Goal: Book appointment/travel/reservation

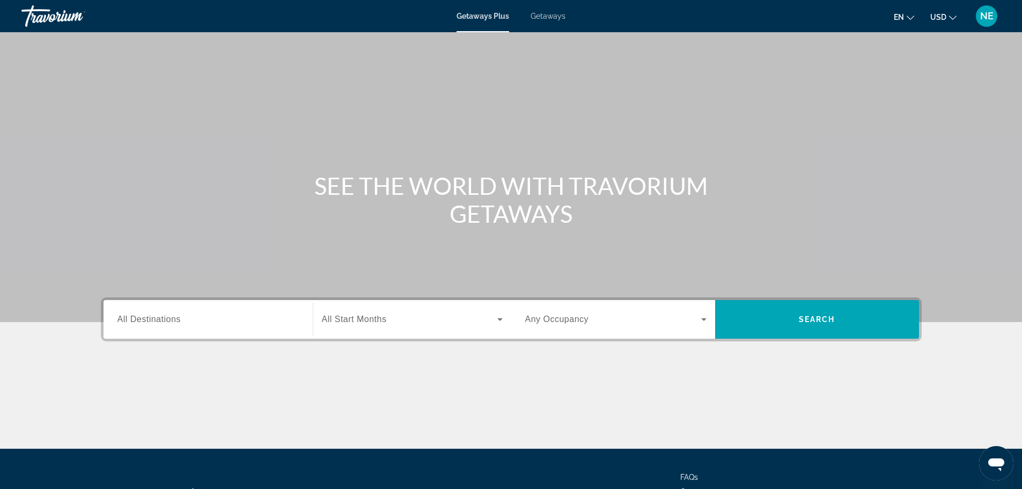
click at [167, 318] on span "All Destinations" at bounding box center [148, 318] width 63 height 9
click at [167, 318] on input "Destination All Destinations" at bounding box center [207, 319] width 181 height 13
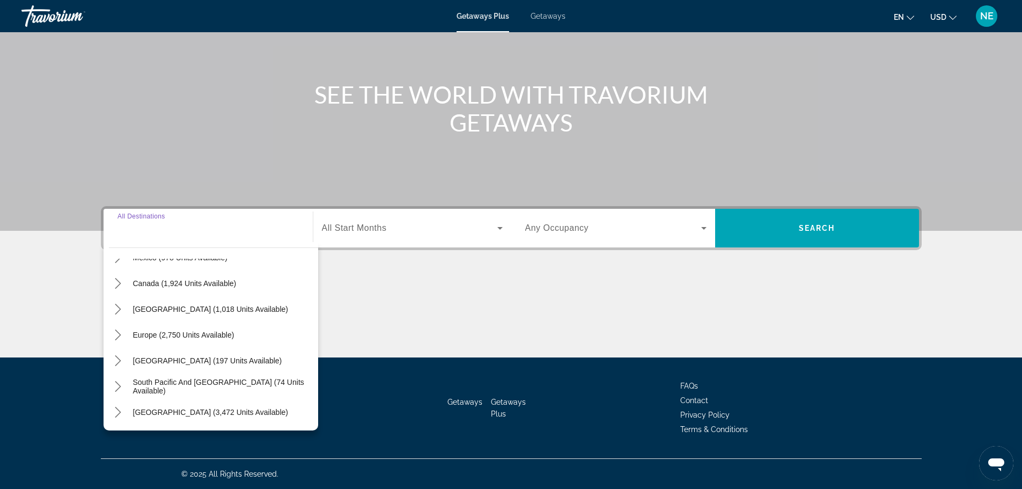
scroll to position [79, 0]
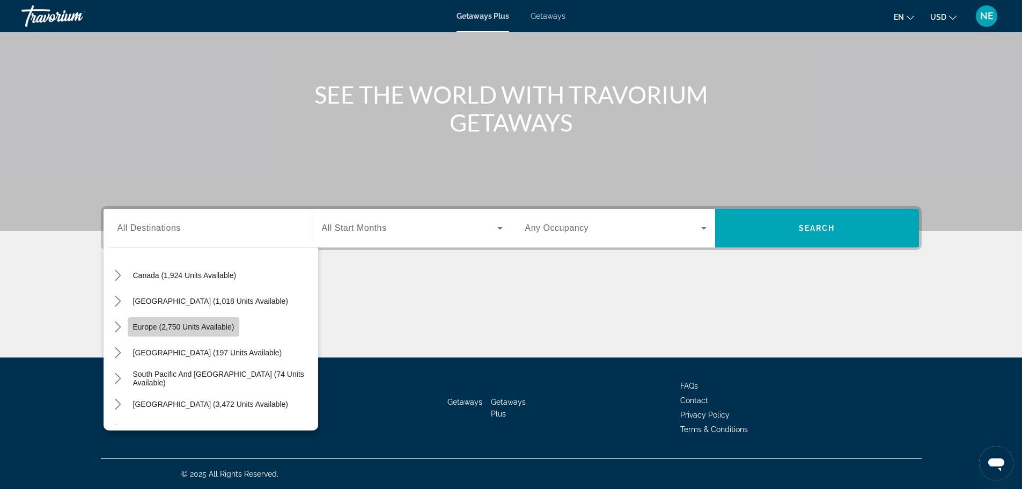
click at [190, 327] on span "Europe (2,750 units available)" at bounding box center [183, 326] width 101 height 9
type input "**********"
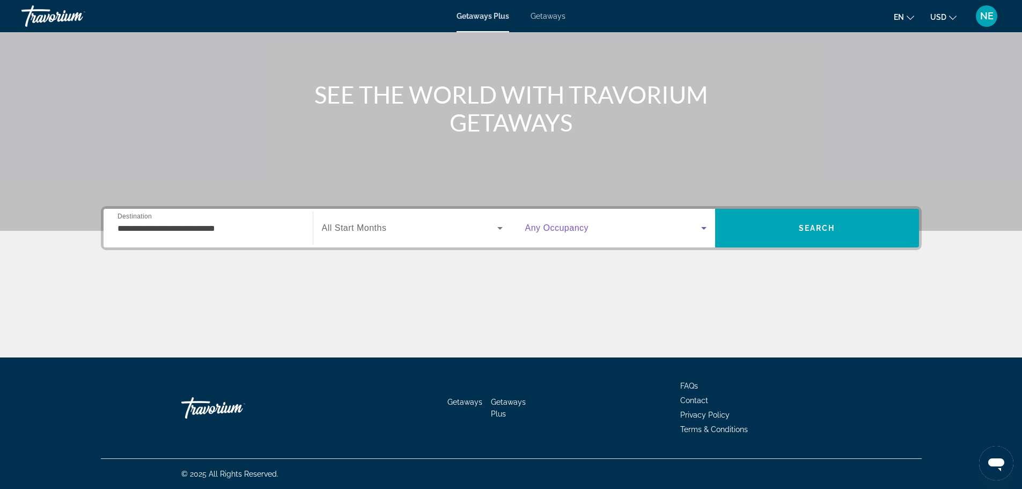
click at [706, 229] on icon "Search widget" at bounding box center [703, 228] width 13 height 13
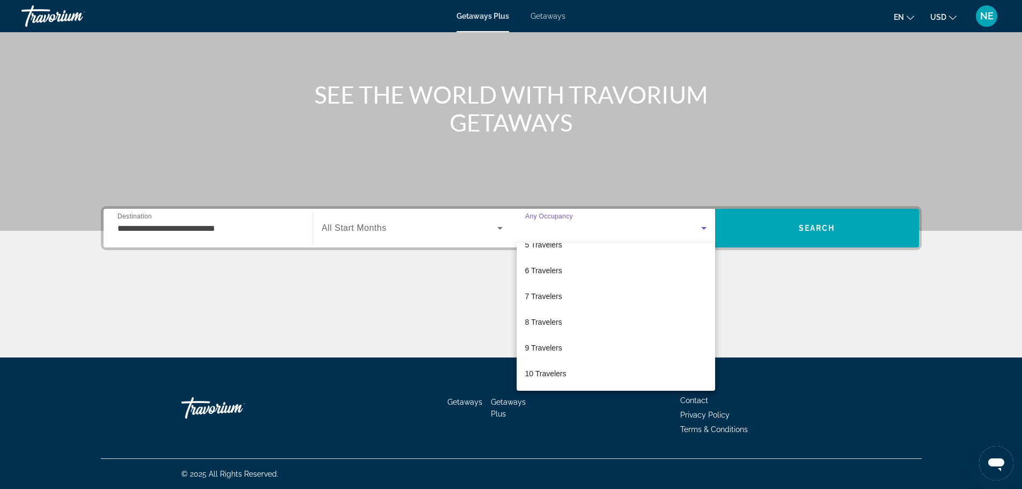
scroll to position [0, 0]
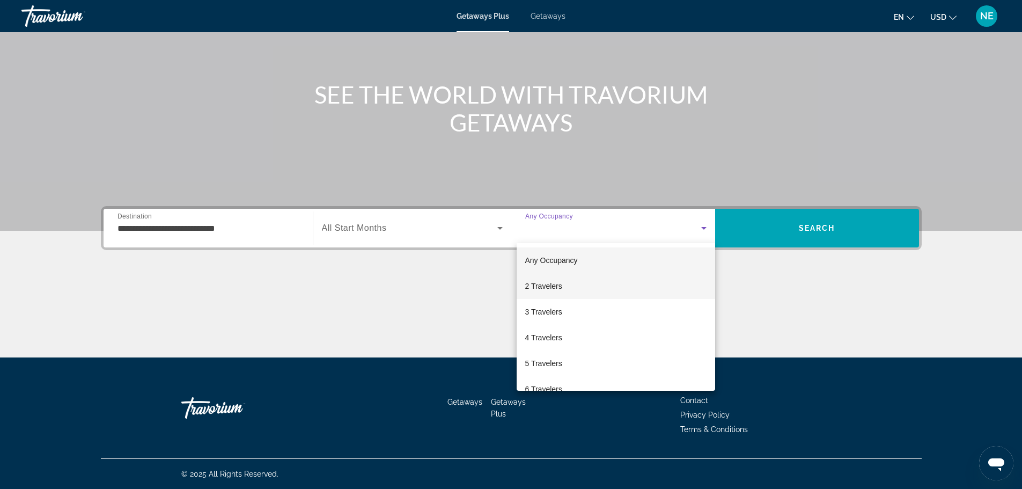
click at [554, 286] on span "2 Travelers" at bounding box center [543, 285] width 37 height 13
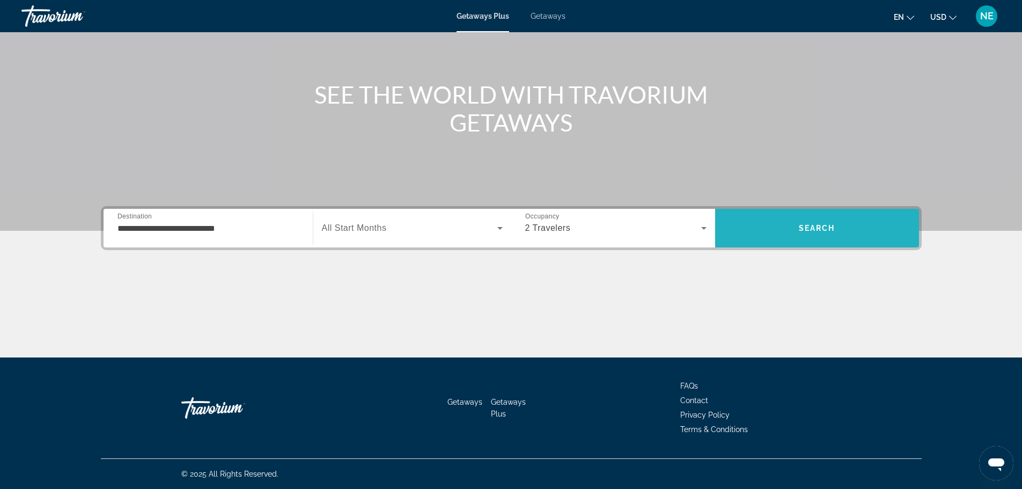
click at [793, 239] on span "Search" at bounding box center [817, 228] width 204 height 26
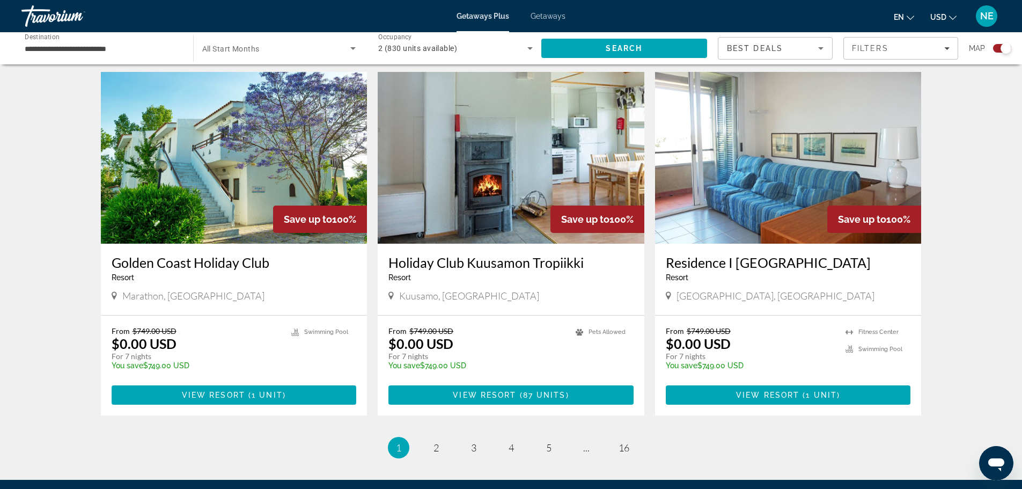
scroll to position [1579, 0]
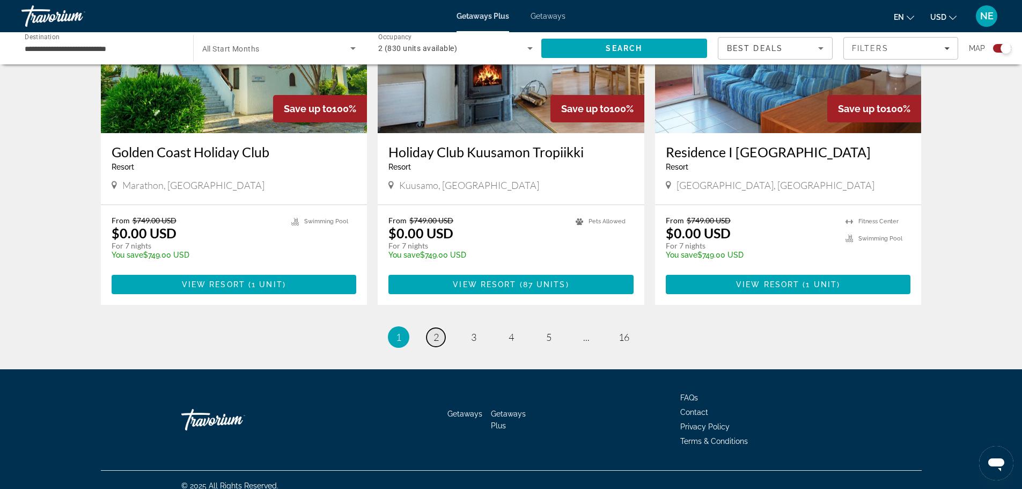
click at [438, 331] on span "2" at bounding box center [435, 337] width 5 height 12
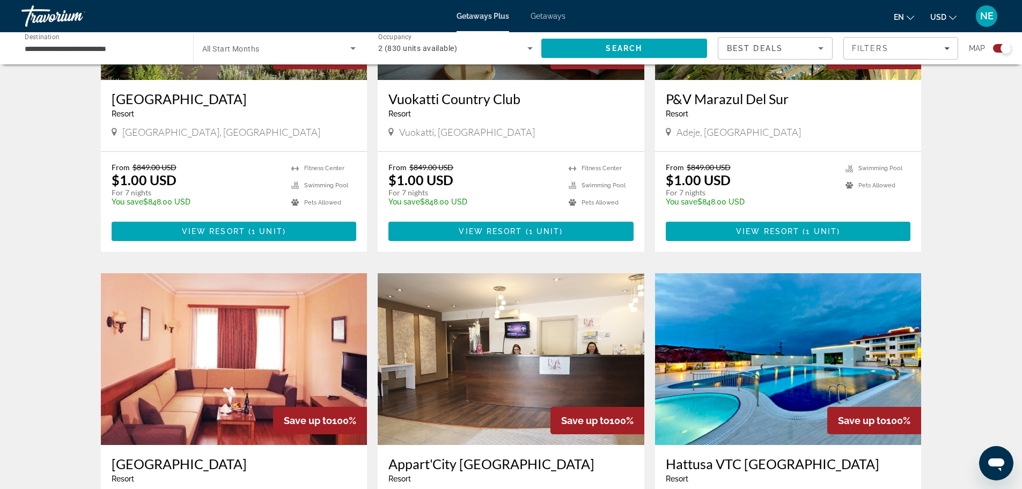
scroll to position [1294, 0]
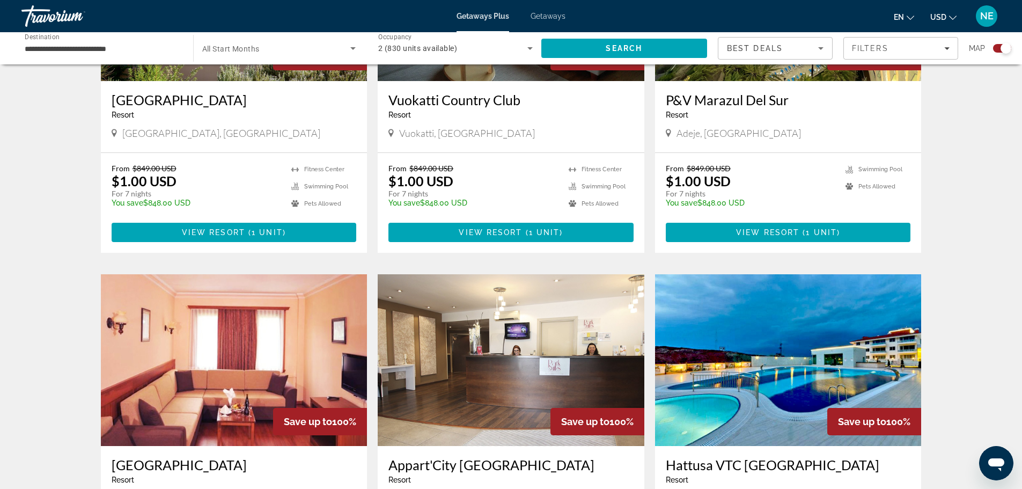
click at [733, 363] on img "Main content" at bounding box center [788, 360] width 267 height 172
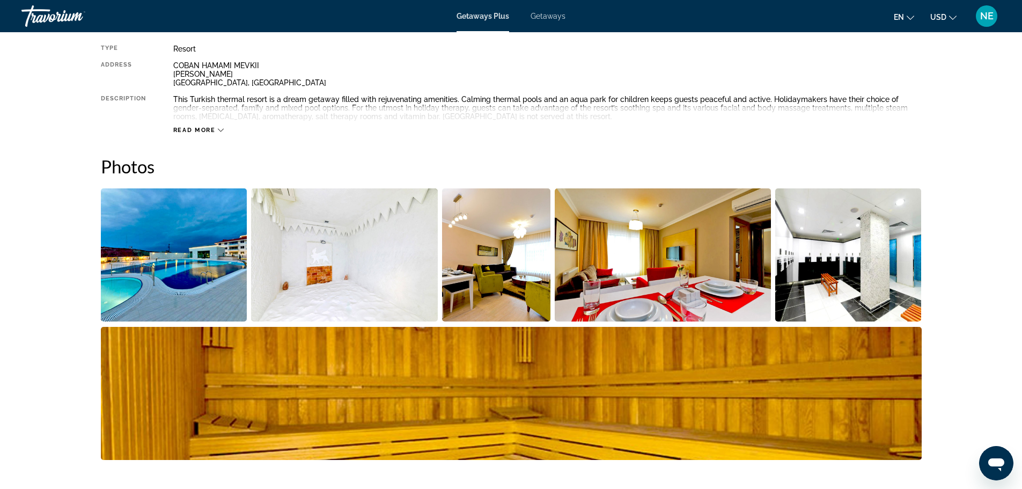
scroll to position [406, 0]
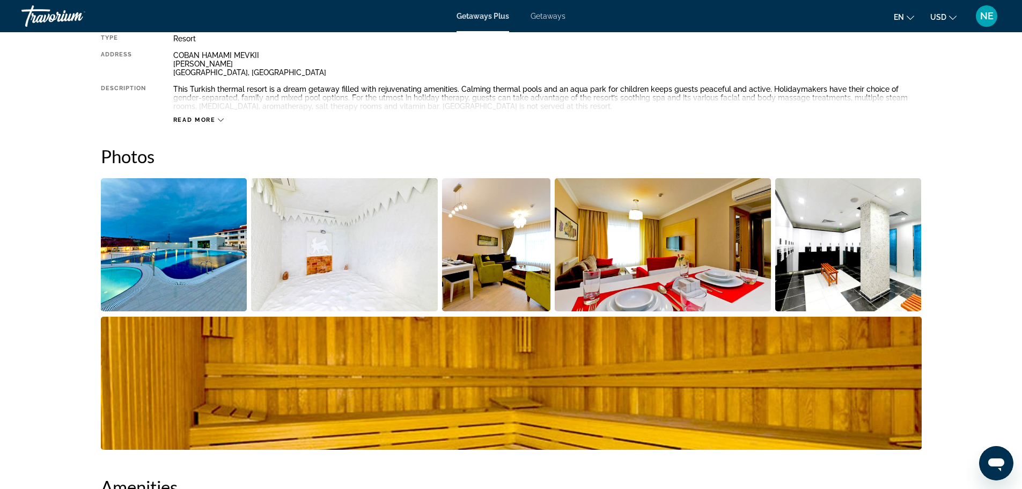
click at [174, 271] on img "Open full-screen image slider" at bounding box center [174, 244] width 146 height 133
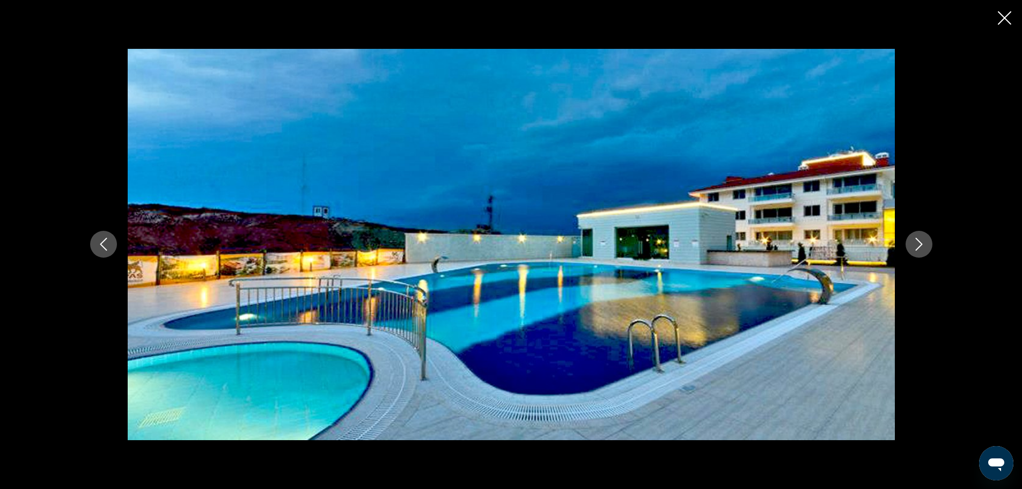
click at [917, 243] on icon "Next image" at bounding box center [918, 244] width 13 height 13
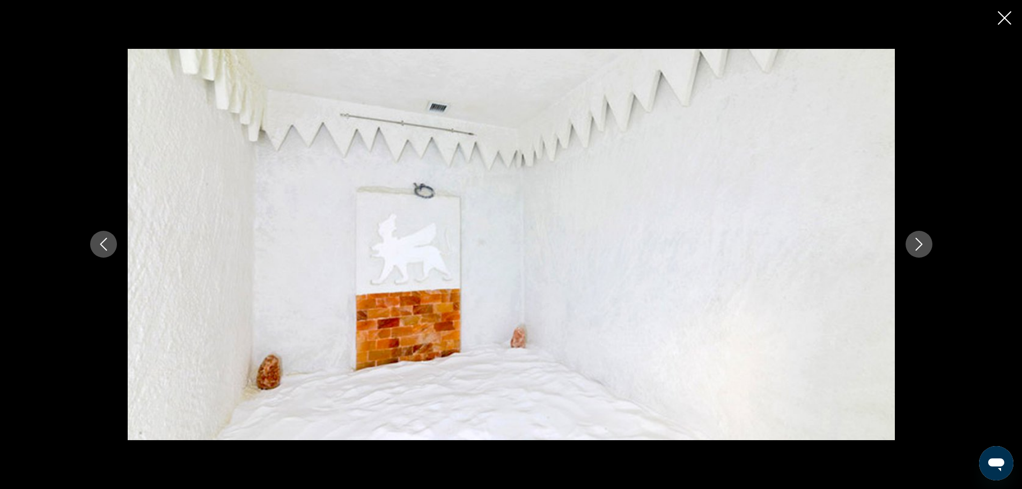
click at [917, 243] on icon "Next image" at bounding box center [918, 244] width 13 height 13
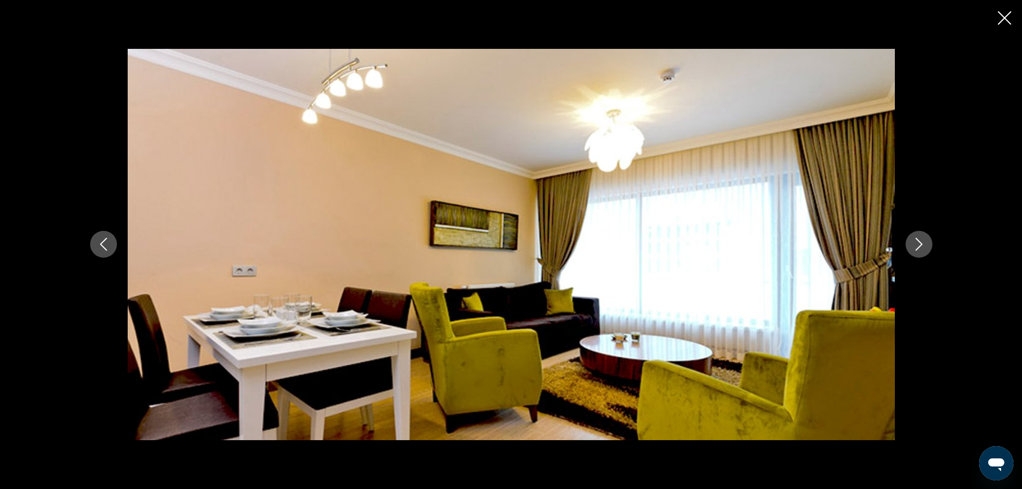
click at [917, 243] on icon "Next image" at bounding box center [918, 244] width 13 height 13
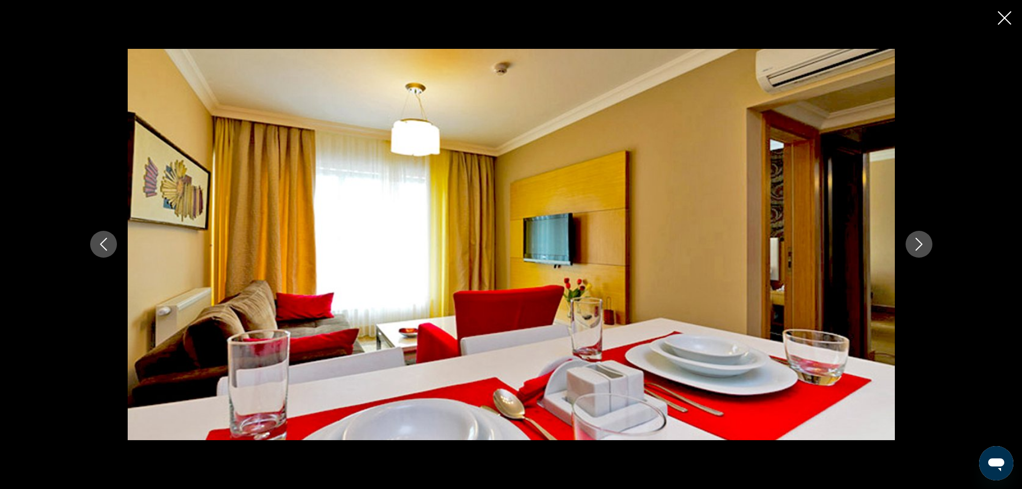
click at [917, 243] on icon "Next image" at bounding box center [918, 244] width 13 height 13
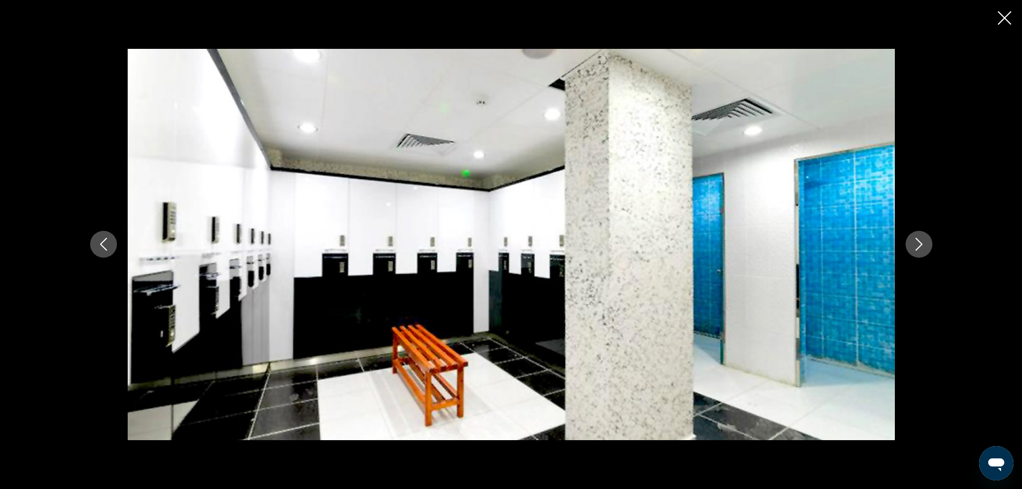
click at [917, 243] on icon "Next image" at bounding box center [918, 244] width 13 height 13
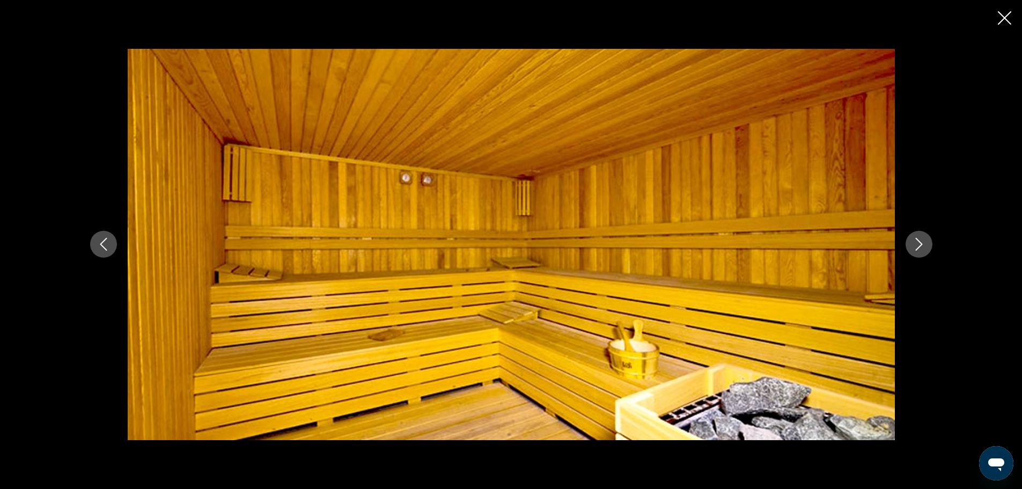
click at [917, 243] on icon "Next image" at bounding box center [918, 244] width 13 height 13
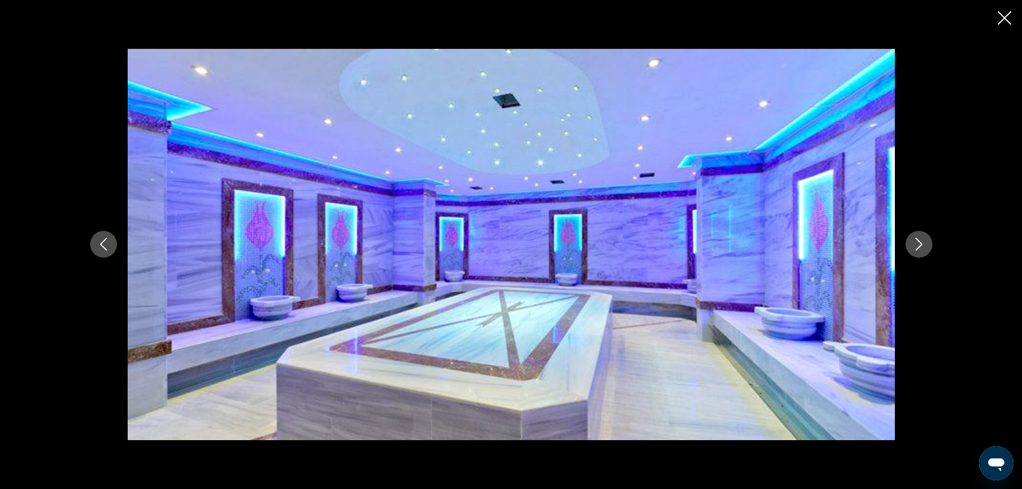
click at [917, 243] on icon "Next image" at bounding box center [918, 244] width 13 height 13
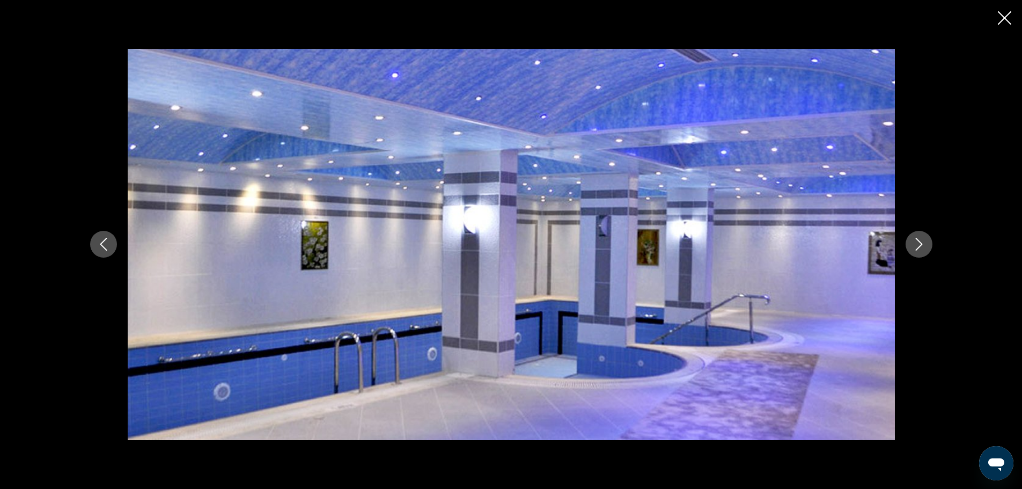
click at [917, 243] on icon "Next image" at bounding box center [918, 244] width 13 height 13
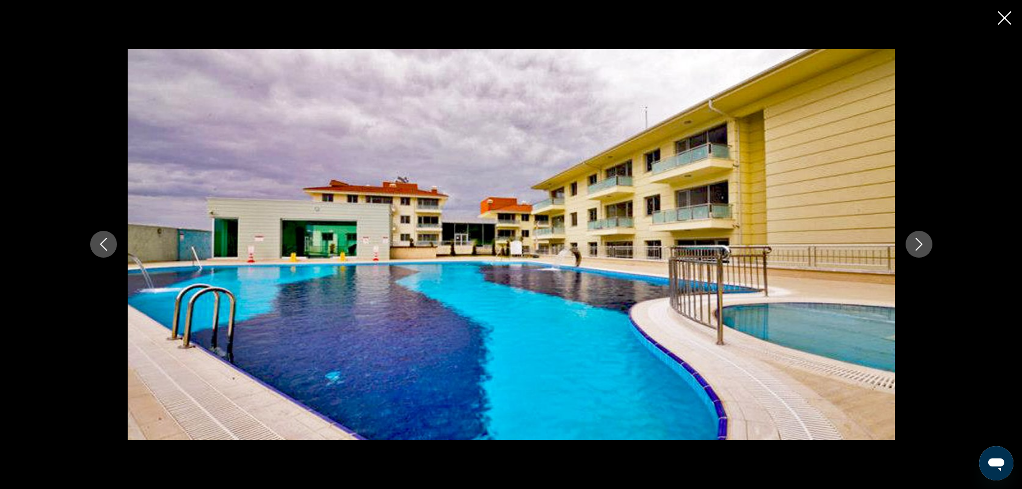
click at [917, 243] on icon "Next image" at bounding box center [918, 244] width 13 height 13
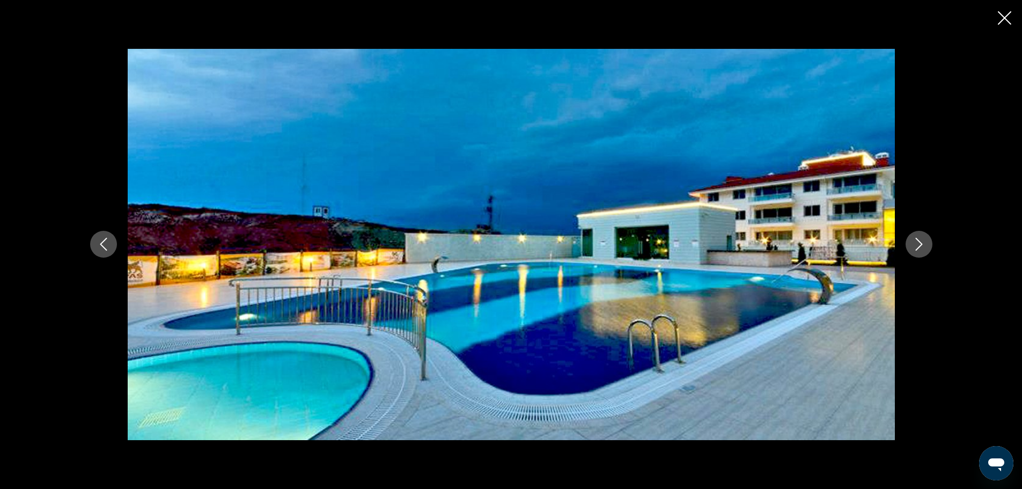
click at [917, 243] on icon "Next image" at bounding box center [918, 244] width 13 height 13
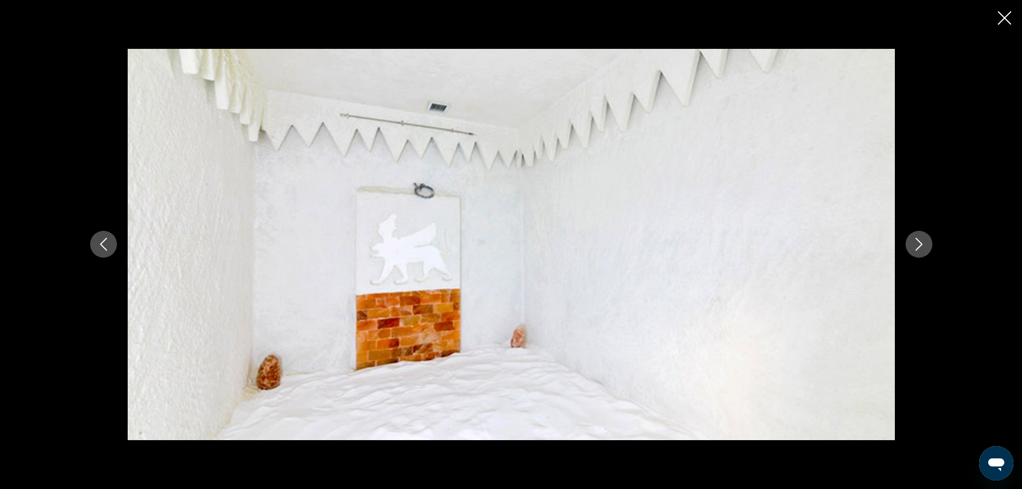
click at [999, 22] on icon "Close slideshow" at bounding box center [1004, 17] width 13 height 13
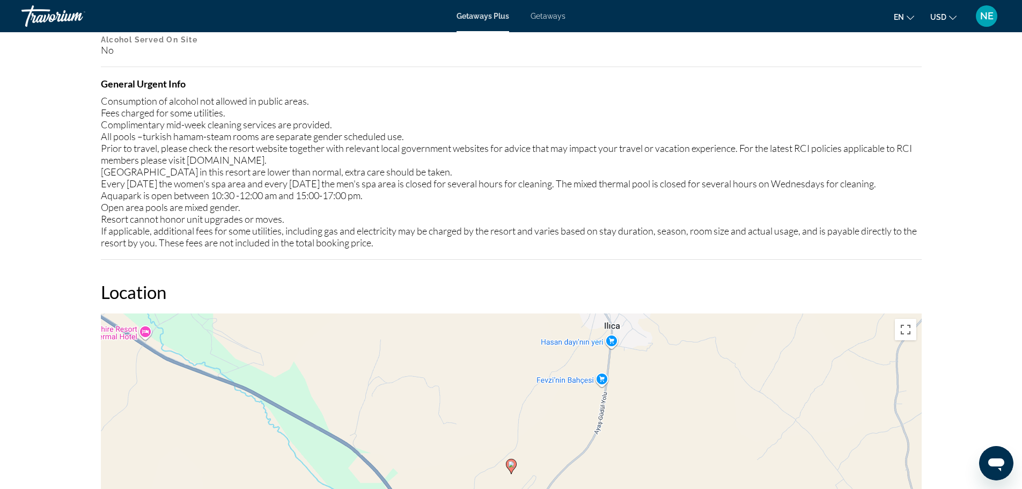
scroll to position [1191, 0]
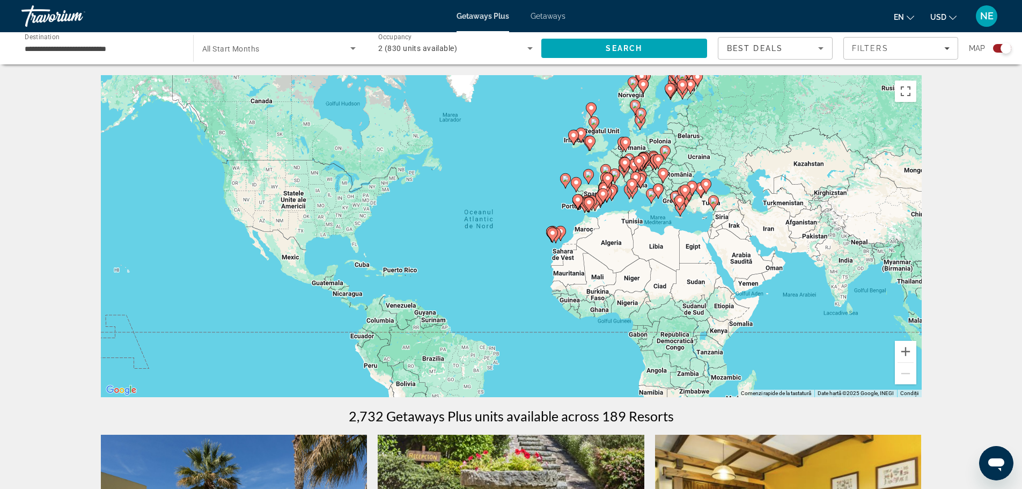
click at [551, 229] on icon "Main content" at bounding box center [552, 235] width 10 height 14
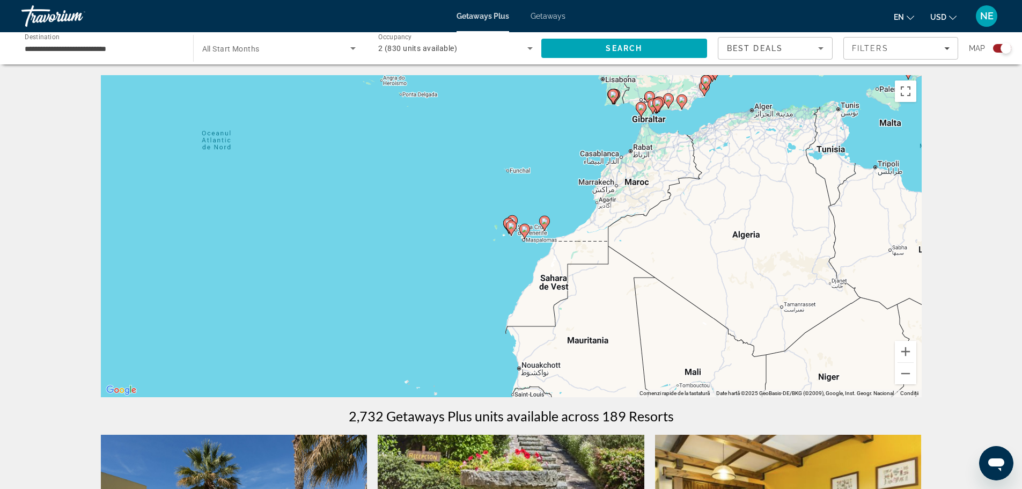
click at [511, 227] on image "Main content" at bounding box center [511, 226] width 6 height 6
type input "**********"
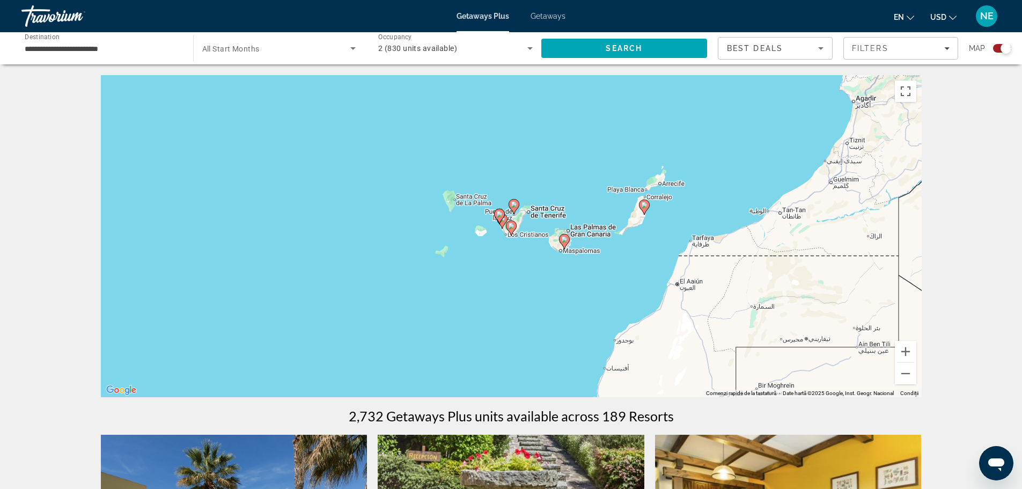
click at [510, 224] on image "Main content" at bounding box center [511, 226] width 6 height 6
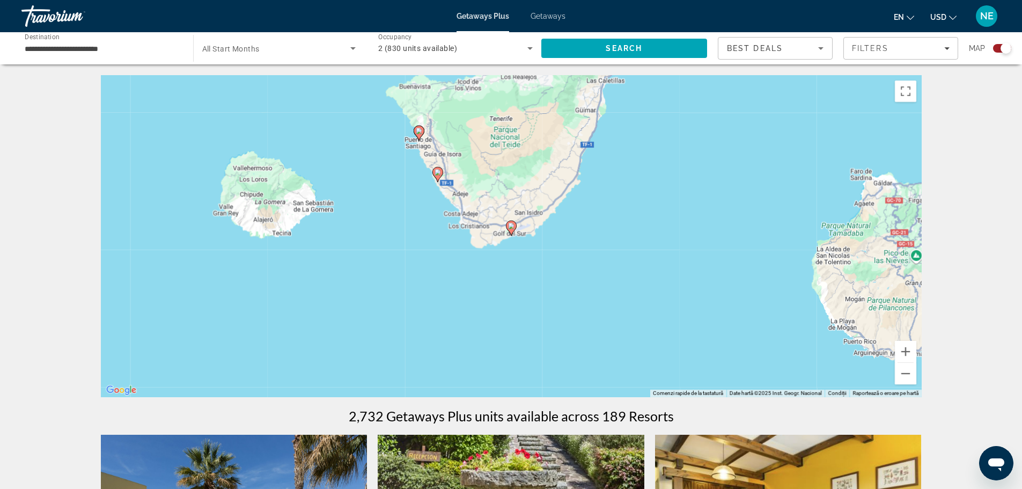
click at [513, 231] on icon "Main content" at bounding box center [511, 228] width 10 height 14
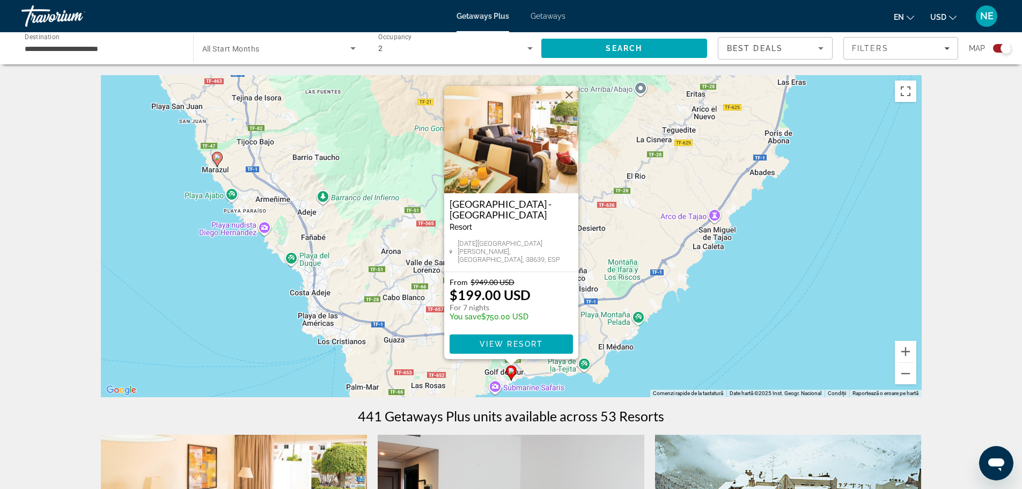
click at [510, 225] on div "[GEOGRAPHIC_DATA] - [GEOGRAPHIC_DATA] - This is an adults only resort" at bounding box center [511, 218] width 123 height 41
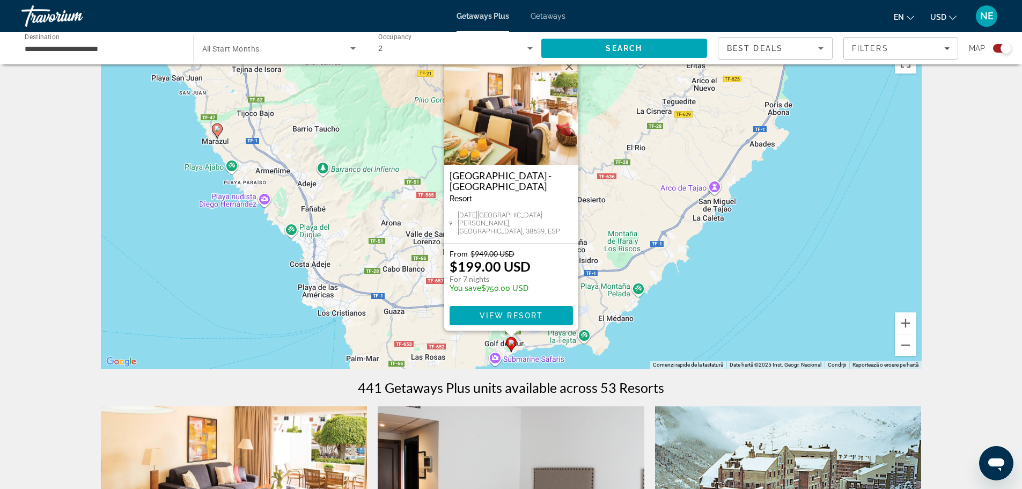
scroll to position [24, 0]
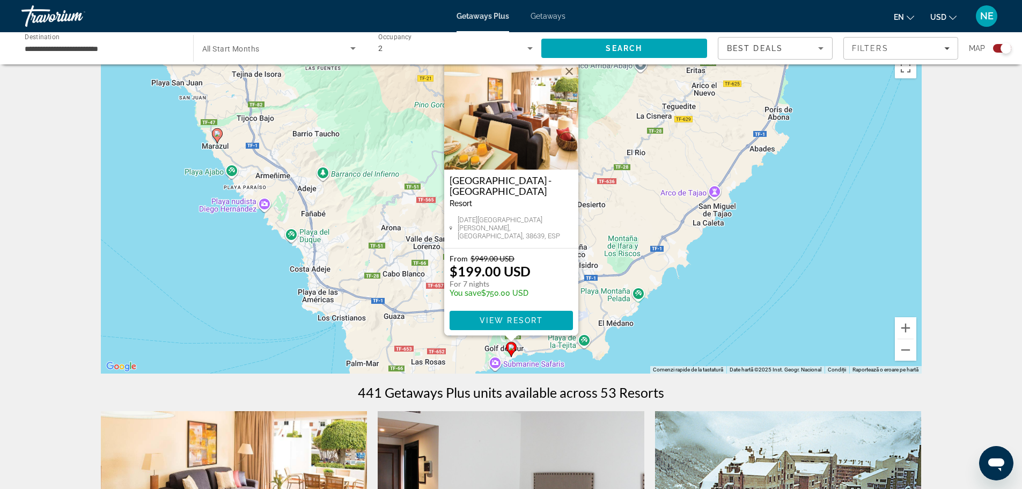
click at [496, 142] on img "Main content" at bounding box center [511, 115] width 134 height 107
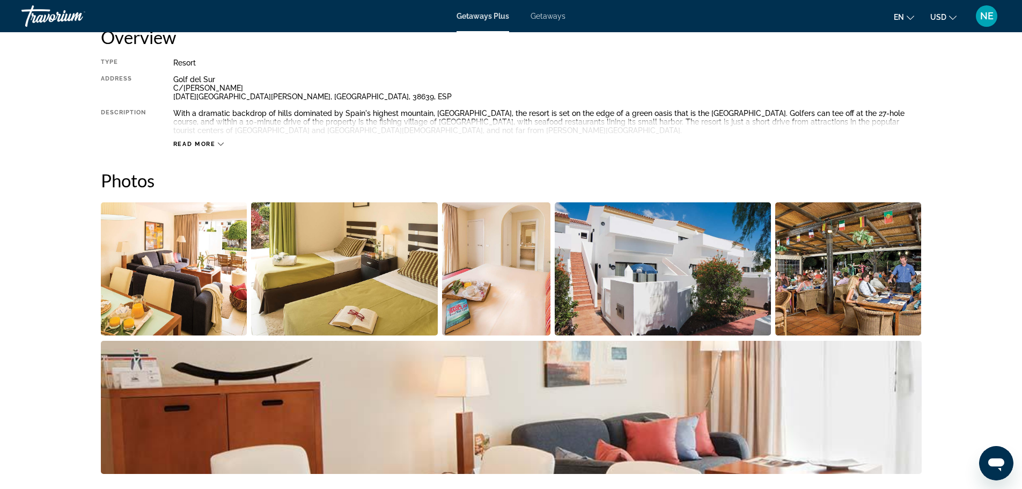
scroll to position [382, 0]
click at [203, 269] on img "Open full-screen image slider" at bounding box center [174, 268] width 146 height 133
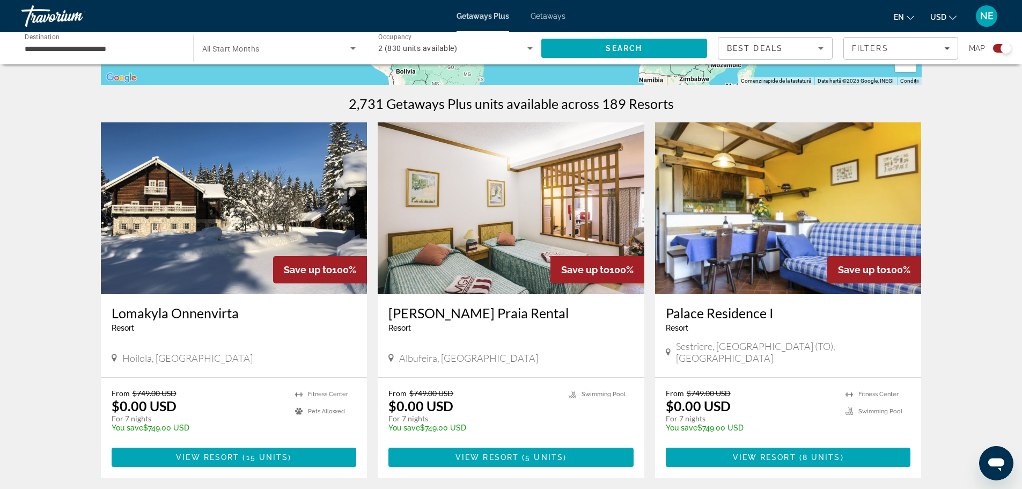
scroll to position [313, 0]
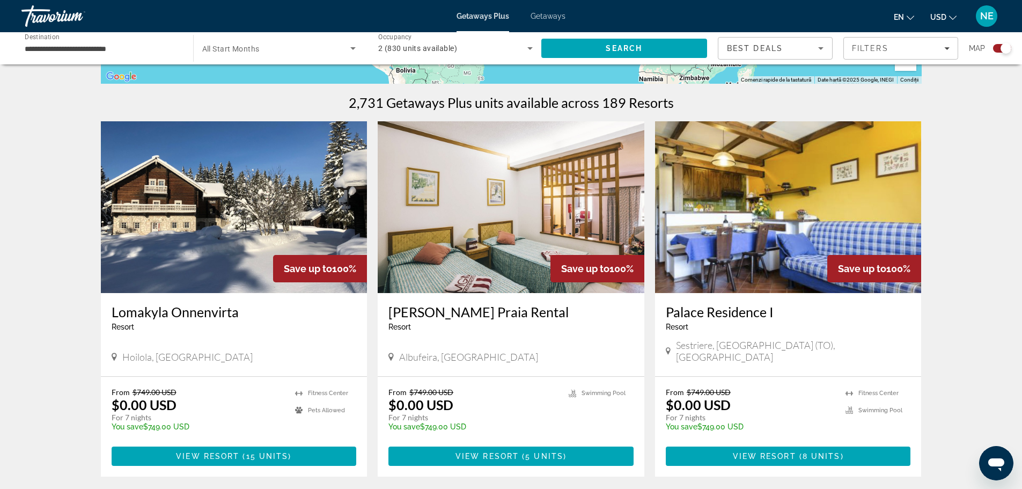
click at [532, 186] on img "Main content" at bounding box center [511, 207] width 267 height 172
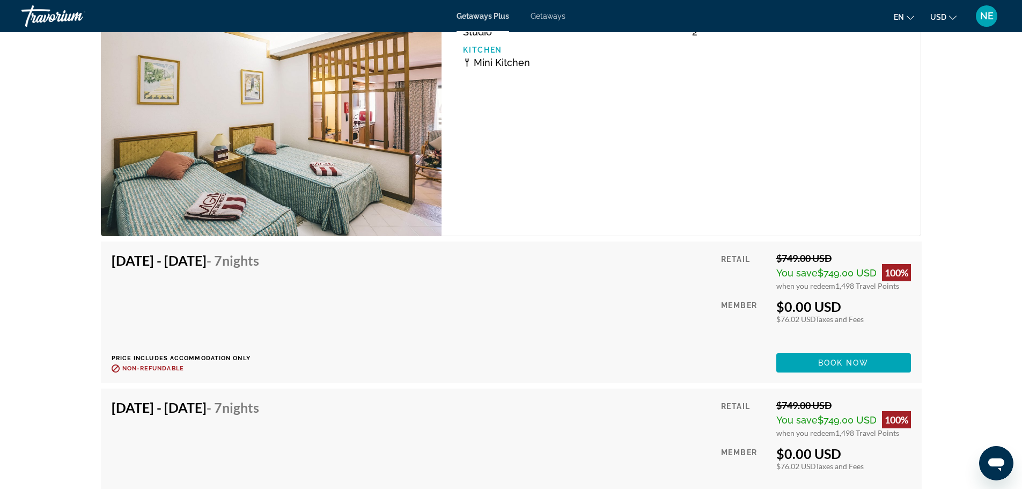
scroll to position [1791, 0]
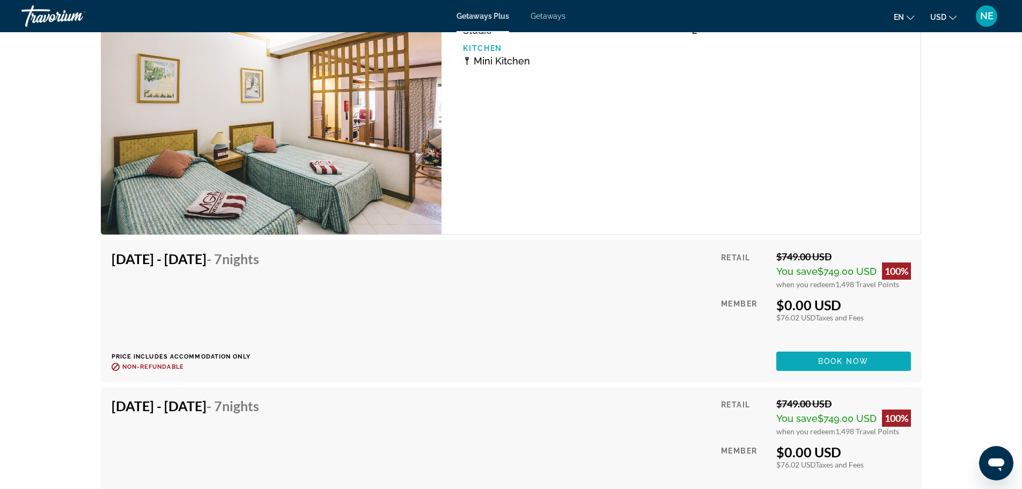
click at [837, 363] on span "Book now" at bounding box center [843, 361] width 51 height 9
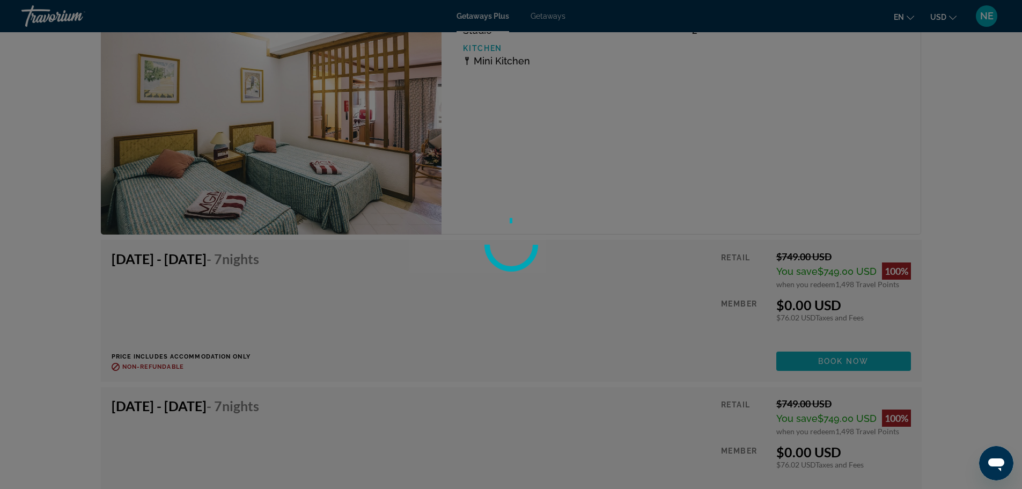
click at [837, 363] on div at bounding box center [511, 244] width 1022 height 489
drag, startPoint x: 847, startPoint y: 12, endPoint x: 654, endPoint y: 63, distance: 199.7
click at [654, 63] on div at bounding box center [511, 244] width 1022 height 489
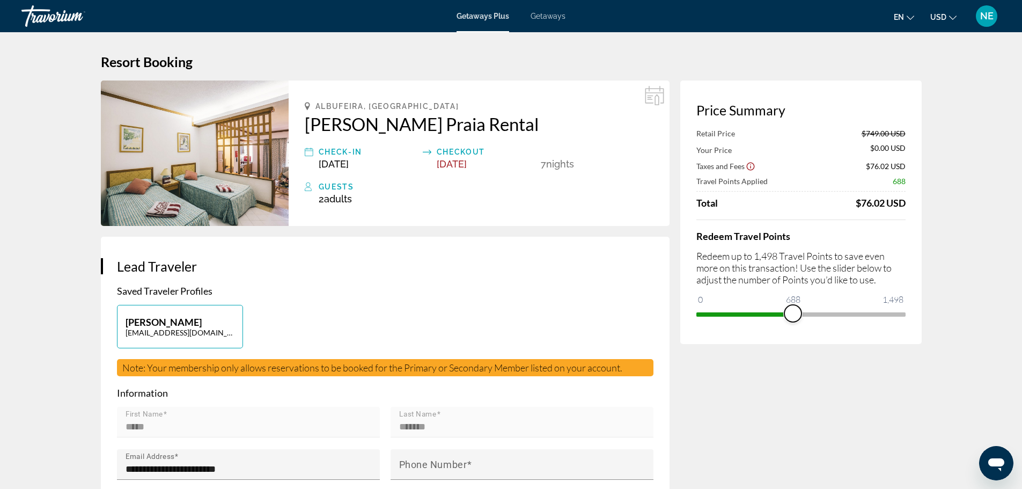
drag, startPoint x: 897, startPoint y: 317, endPoint x: 792, endPoint y: 319, distance: 105.7
click at [792, 319] on span "ngx-slider" at bounding box center [792, 313] width 17 height 17
drag, startPoint x: 790, startPoint y: 314, endPoint x: 886, endPoint y: 306, distance: 95.8
click at [886, 306] on span "ngx-slider" at bounding box center [885, 313] width 17 height 17
